Goal: Find specific fact: Find specific fact

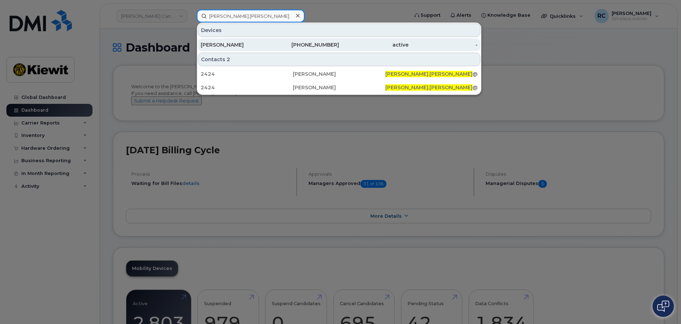
type input "[PERSON_NAME].[PERSON_NAME]"
click at [270, 49] on div "[PERSON_NAME]" at bounding box center [304, 44] width 69 height 13
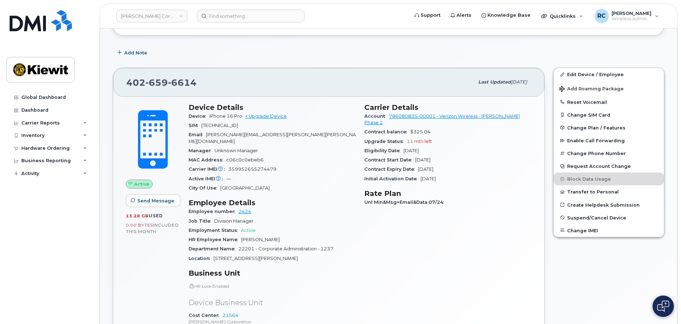
scroll to position [107, 0]
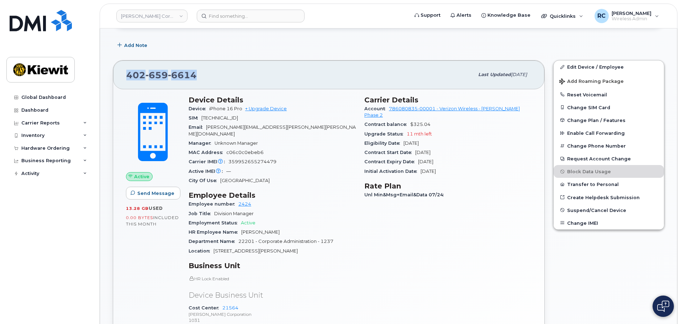
drag, startPoint x: 200, startPoint y: 76, endPoint x: 117, endPoint y: 76, distance: 83.7
click at [117, 76] on div "[PHONE_NUMBER] Last updated [DATE]" at bounding box center [328, 75] width 431 height 28
copy span "[PHONE_NUMBER]"
drag, startPoint x: 246, startPoint y: 107, endPoint x: 210, endPoint y: 111, distance: 36.5
click at [210, 111] on span "iPhone 16 Pro + Upgrade Device" at bounding box center [248, 108] width 78 height 5
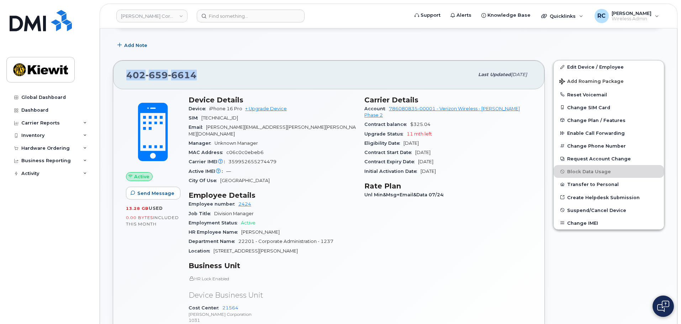
copy span "iPhone 16 Pro"
